Goal: Task Accomplishment & Management: Manage account settings

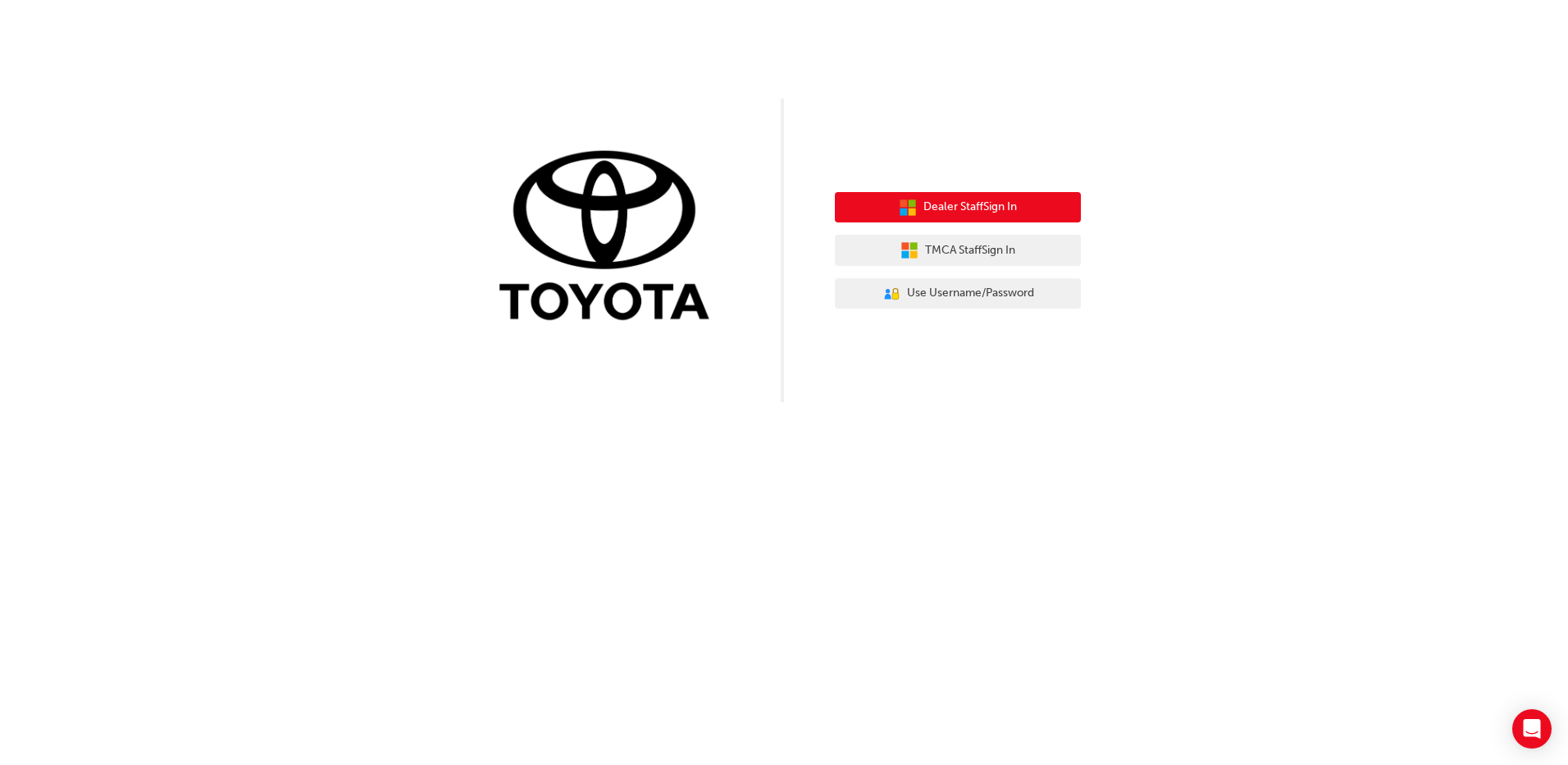
click at [992, 210] on span "Dealer Staff Sign In" at bounding box center [970, 206] width 94 height 19
click at [978, 211] on span "Dealer Staff Sign In" at bounding box center [970, 206] width 94 height 19
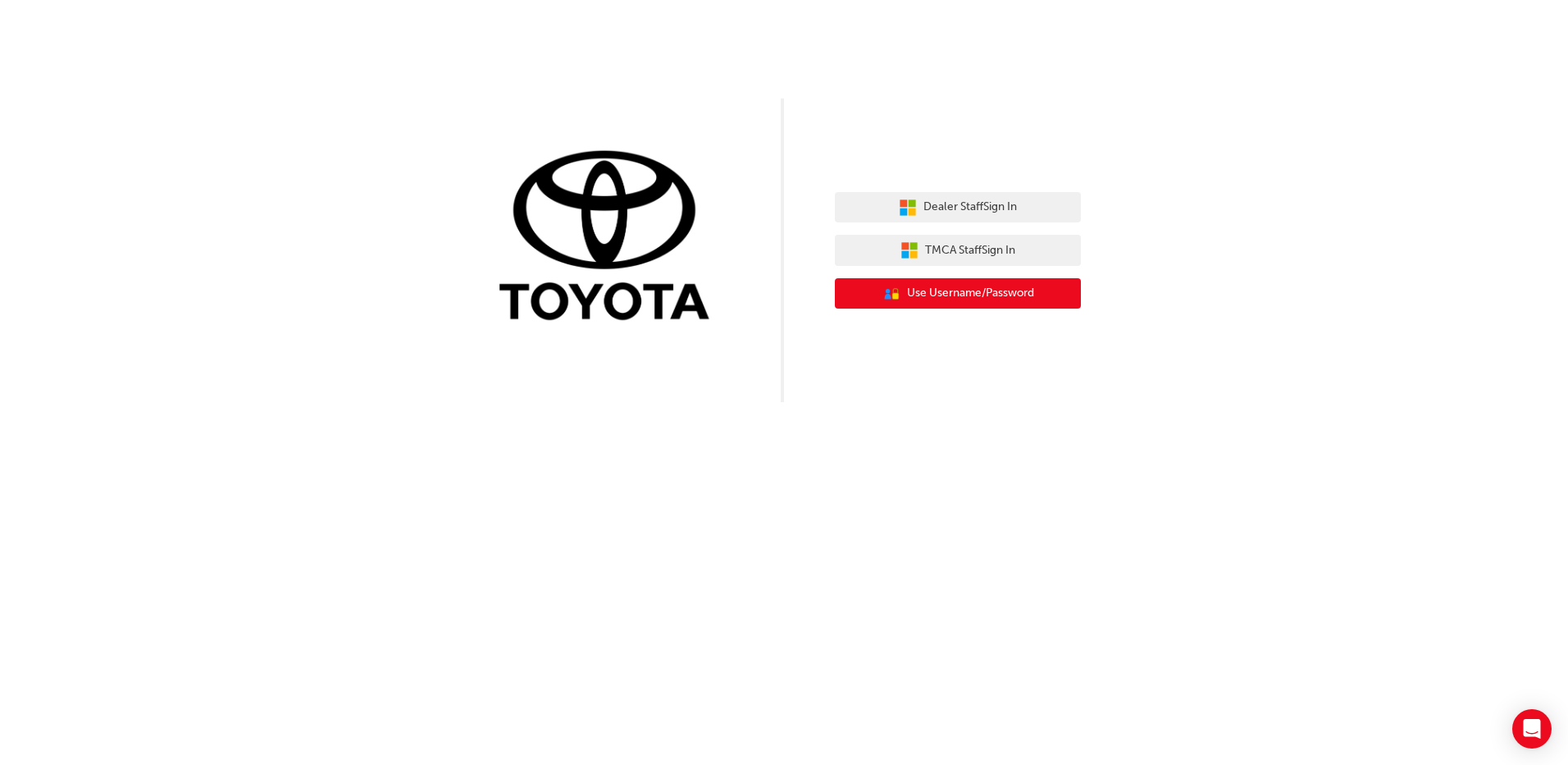
click at [966, 296] on span "Use Username/Password" at bounding box center [970, 293] width 127 height 19
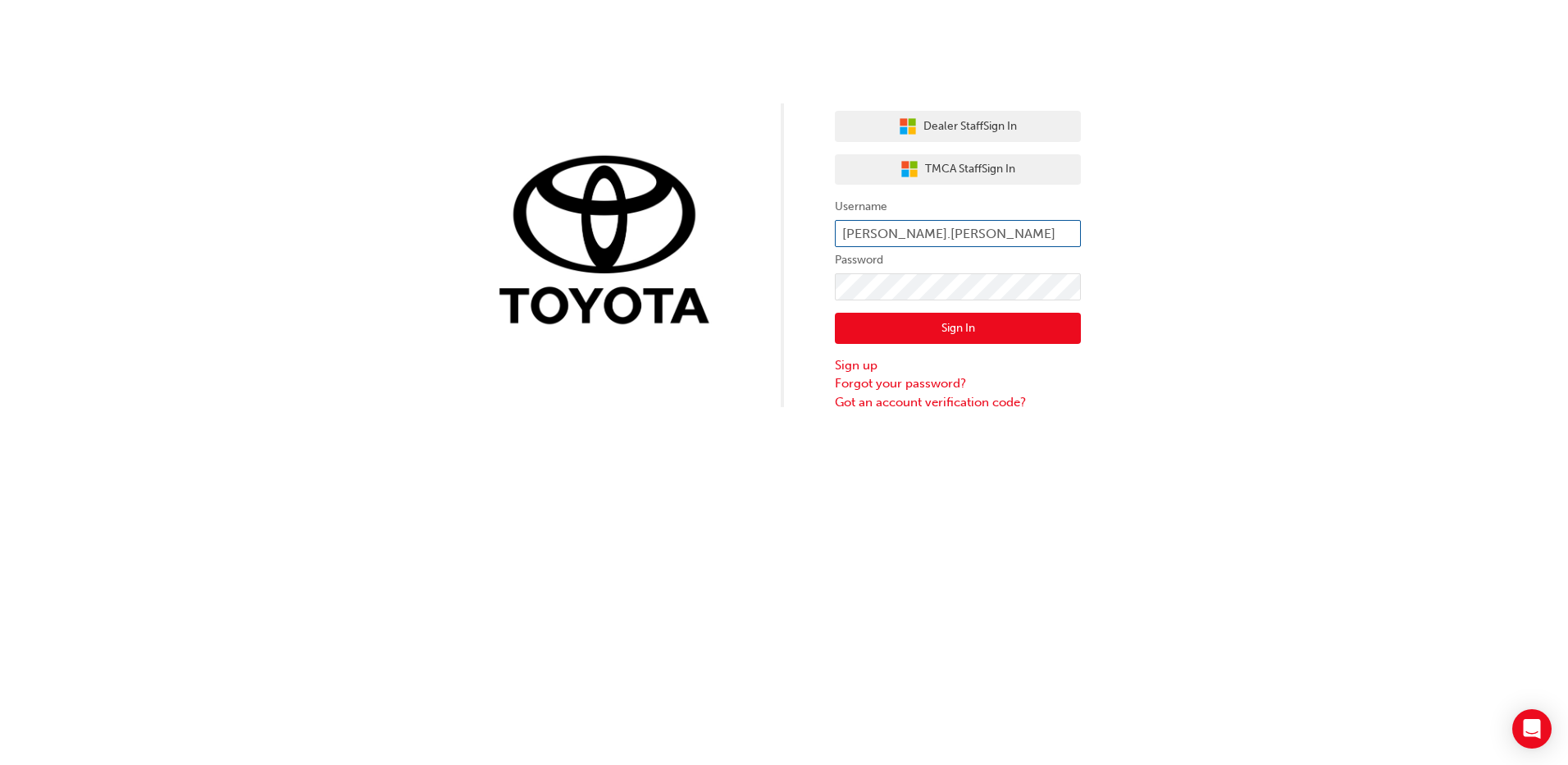
click at [937, 243] on input "wendy.howard" at bounding box center [957, 233] width 246 height 28
type input "servicew@filbysmotors.com.au"
click at [932, 331] on button "Sign In" at bounding box center [957, 328] width 246 height 32
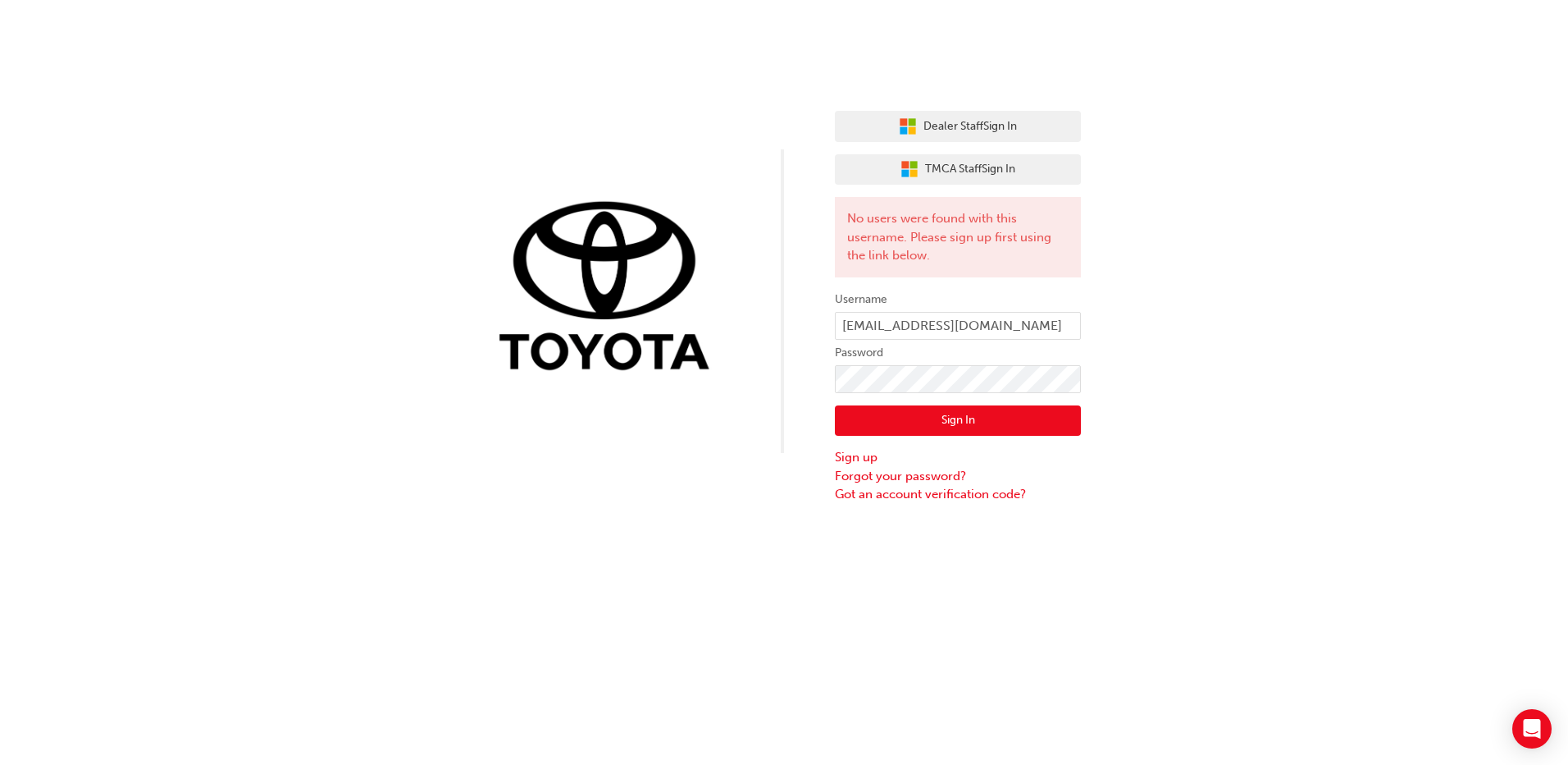
click at [1186, 303] on div "Dealer Staff Sign In TMCA Staff Sign In No users were found with this username.…" at bounding box center [784, 251] width 1568 height 504
